Goal: Register for event/course

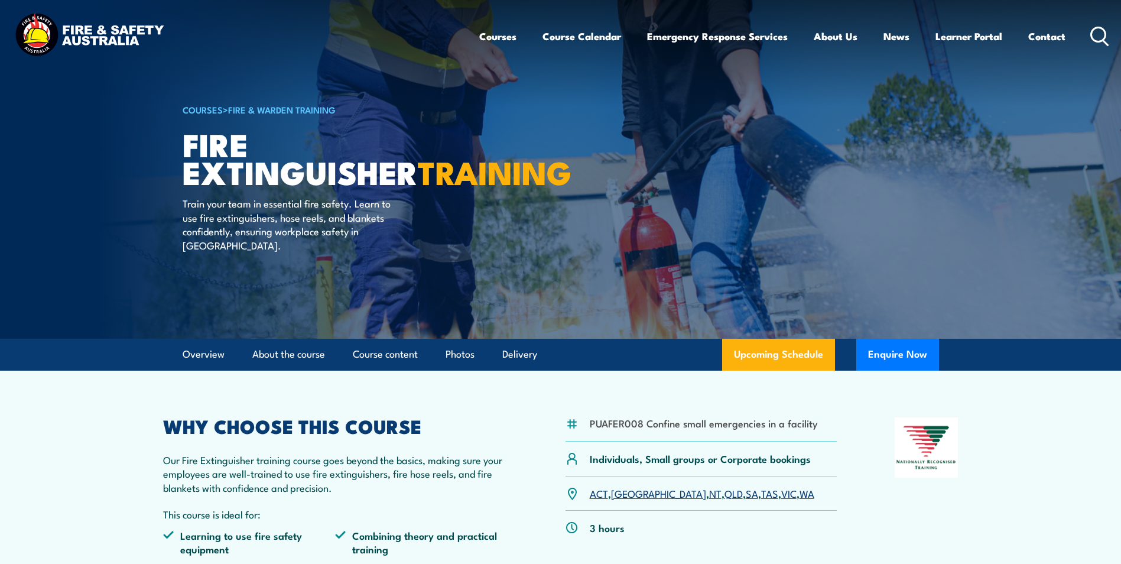
scroll to position [59, 0]
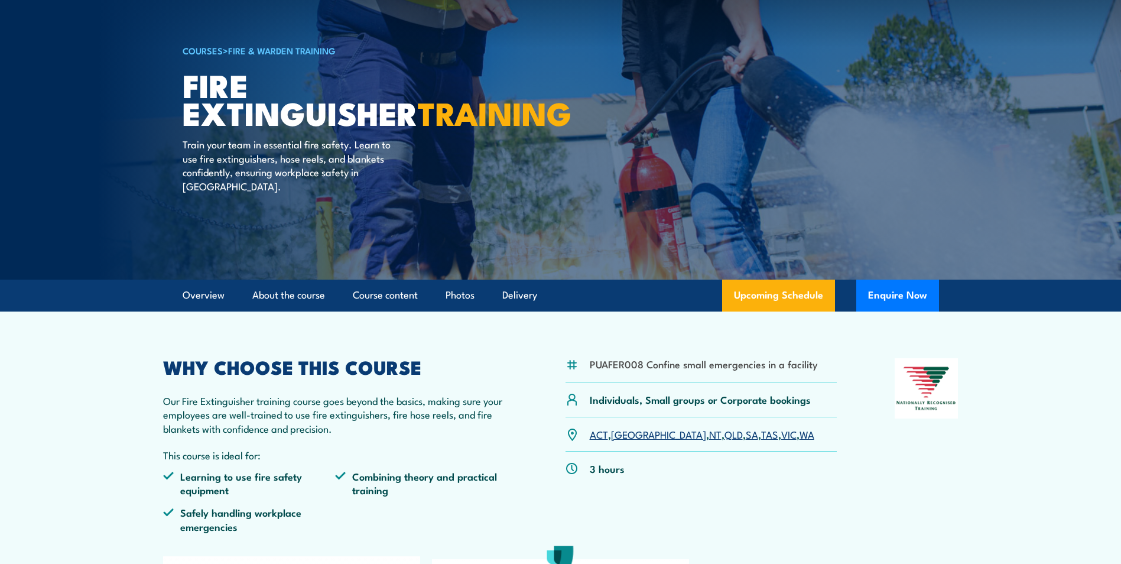
click at [781, 440] on link "VIC" at bounding box center [788, 434] width 15 height 14
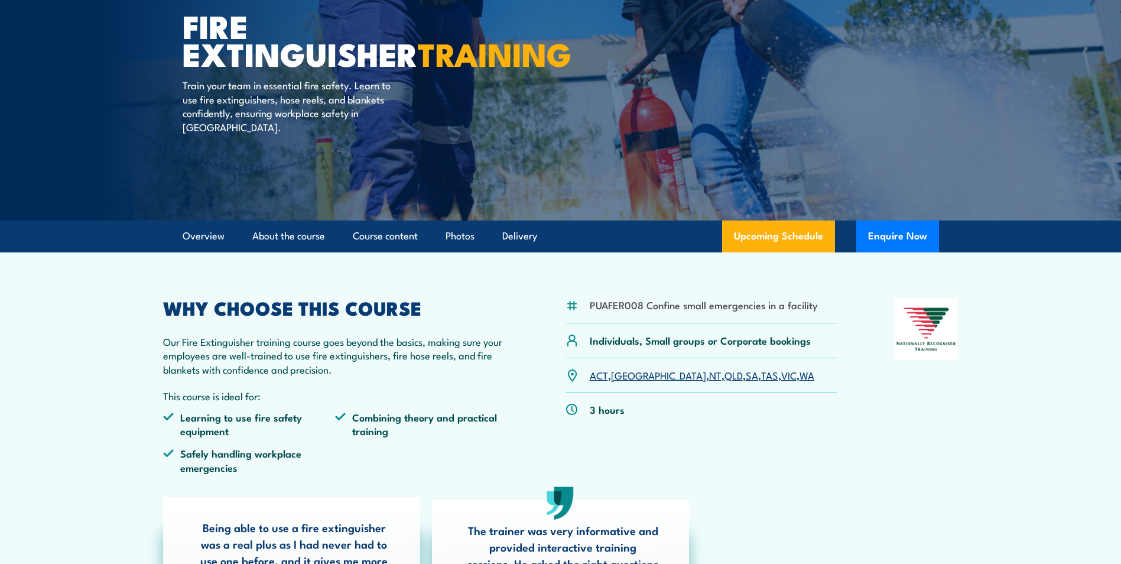
scroll to position [197, 0]
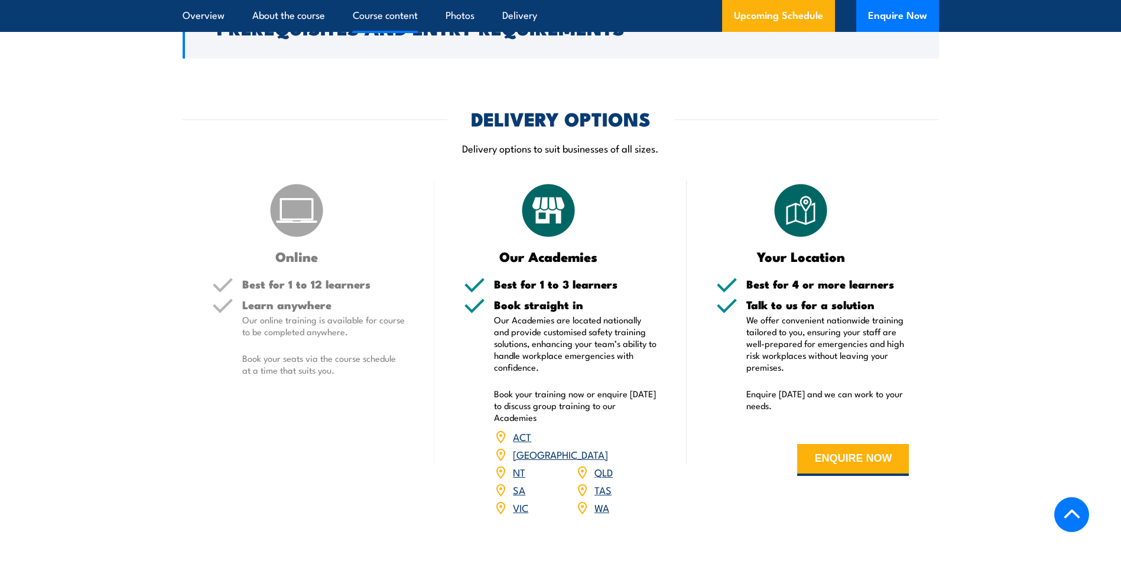
scroll to position [1063, 0]
